Goal: Entertainment & Leisure: Consume media (video, audio)

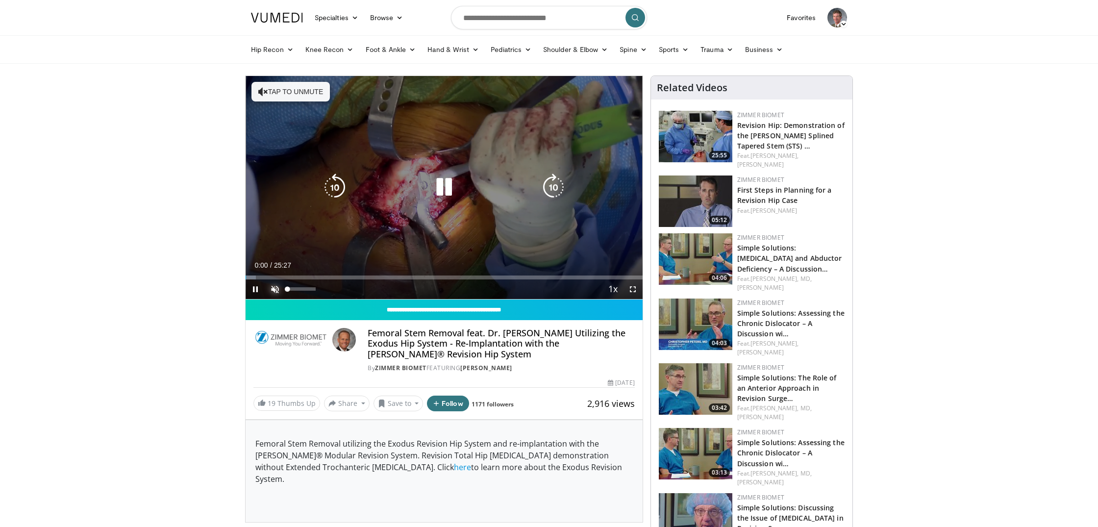
click at [273, 288] on span "Video Player" at bounding box center [275, 289] width 20 height 20
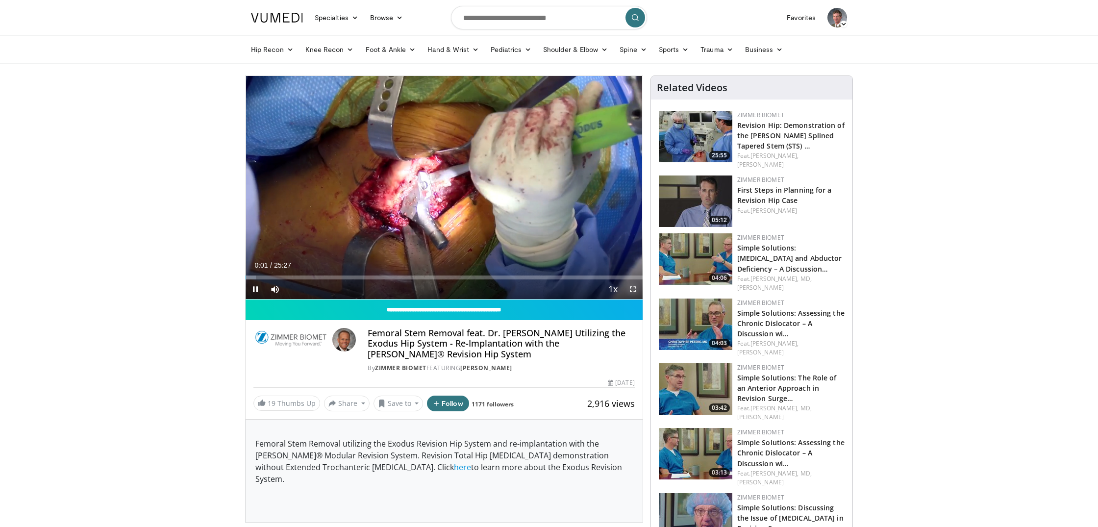
click at [633, 290] on span "Video Player" at bounding box center [633, 289] width 20 height 20
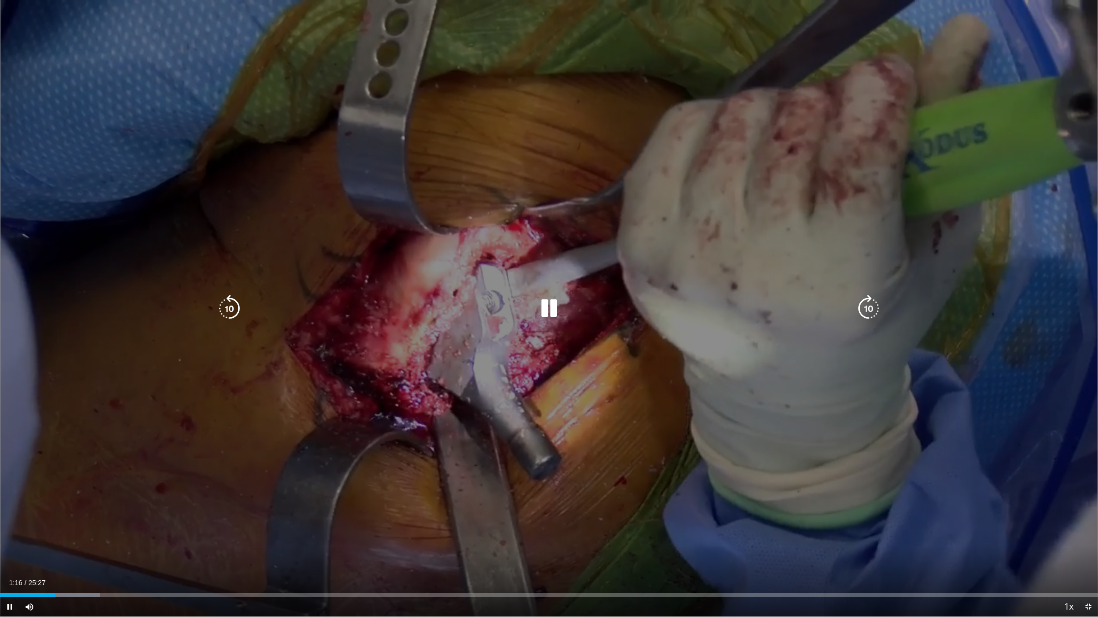
click at [573, 400] on div "10 seconds Tap to unmute" at bounding box center [549, 308] width 1098 height 617
click at [551, 314] on icon "Video Player" at bounding box center [548, 308] width 27 height 27
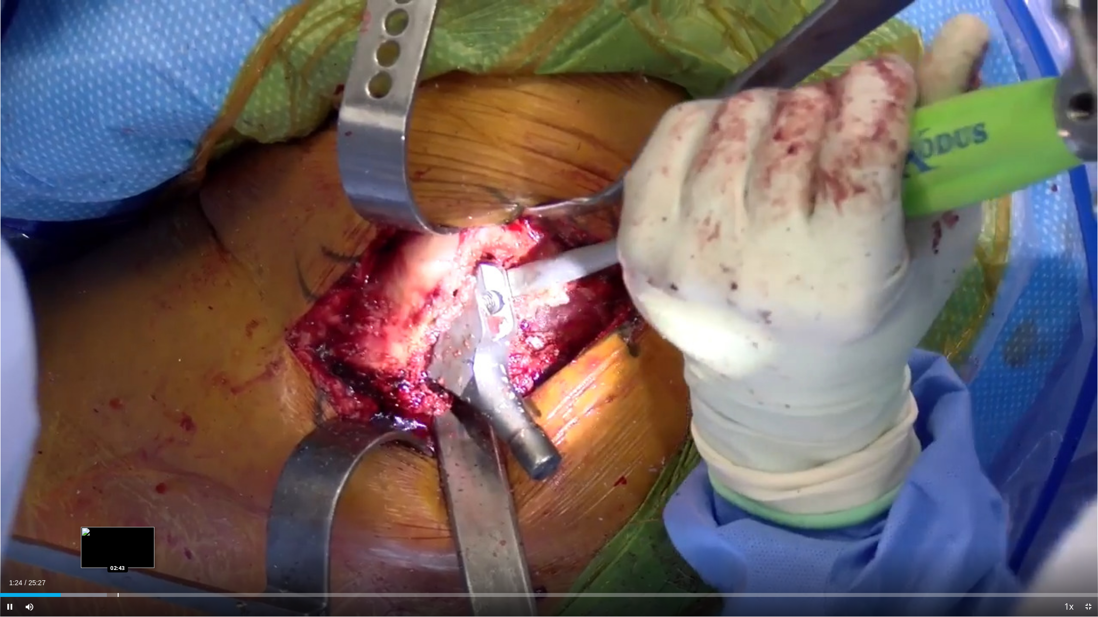
click at [117, 526] on div "Loaded : 9.74% 01:24 02:43" at bounding box center [549, 595] width 1098 height 4
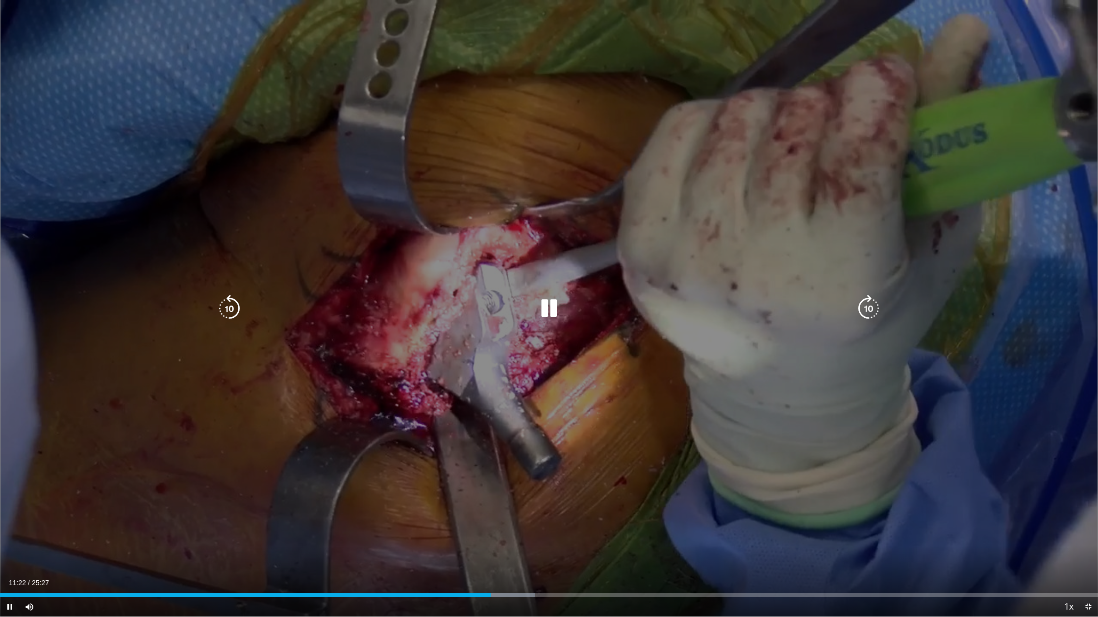
click at [549, 315] on icon "Video Player" at bounding box center [548, 308] width 27 height 27
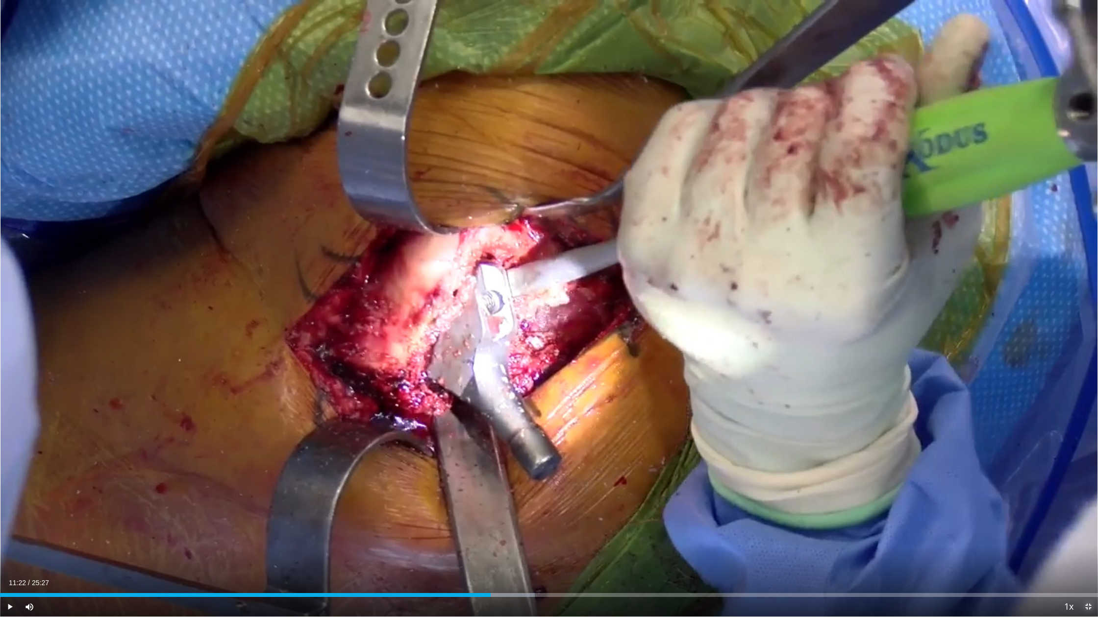
click at [1088, 526] on span "Video Player" at bounding box center [1088, 607] width 20 height 20
